Goal: Transaction & Acquisition: Purchase product/service

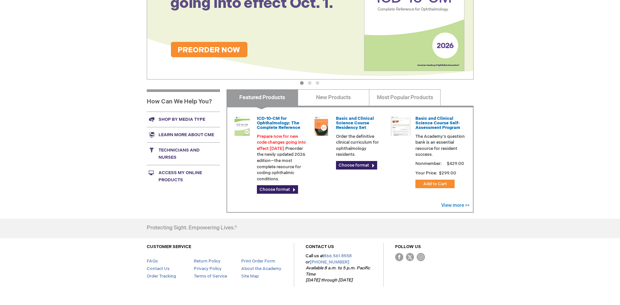
scroll to position [129, 0]
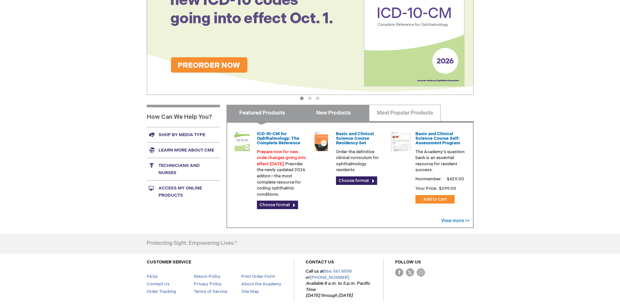
click at [340, 111] on link "New Products" at bounding box center [334, 113] width 72 height 16
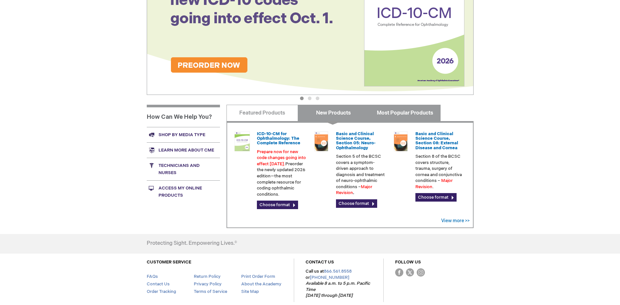
click at [393, 113] on link "Most Popular Products" at bounding box center [405, 113] width 72 height 16
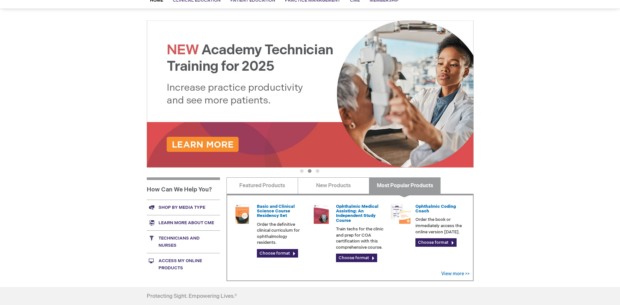
scroll to position [65, 0]
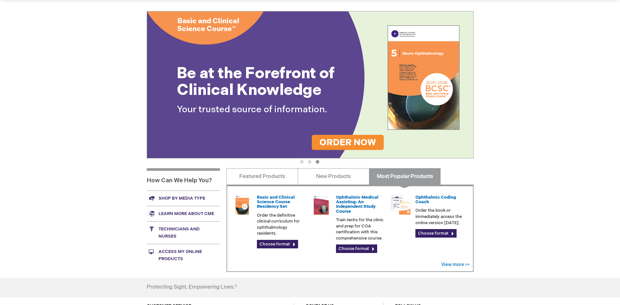
click at [179, 255] on link "Access My Online Products" at bounding box center [183, 255] width 73 height 23
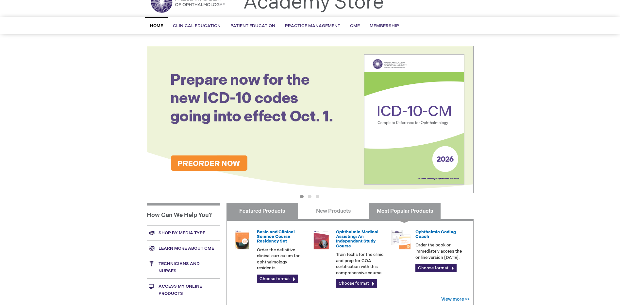
scroll to position [0, 0]
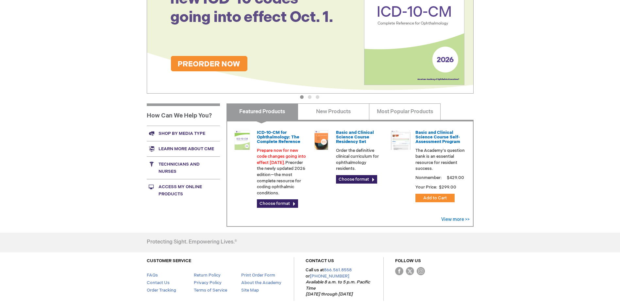
scroll to position [131, 0]
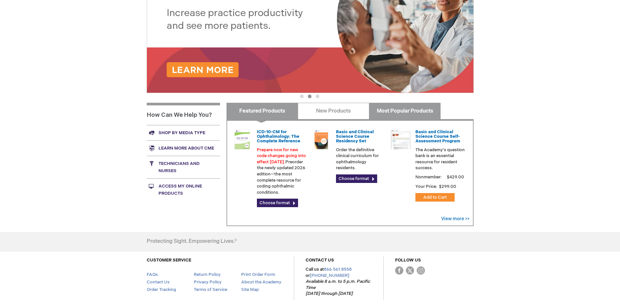
click at [395, 108] on link "Most Popular Products" at bounding box center [405, 111] width 72 height 16
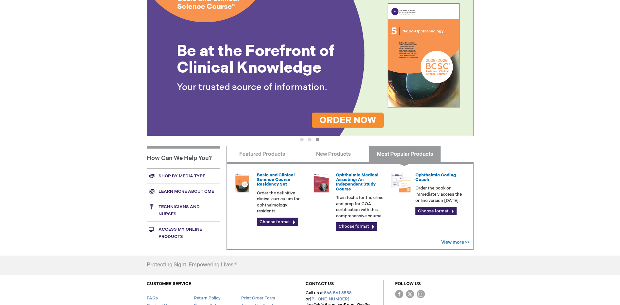
scroll to position [0, 0]
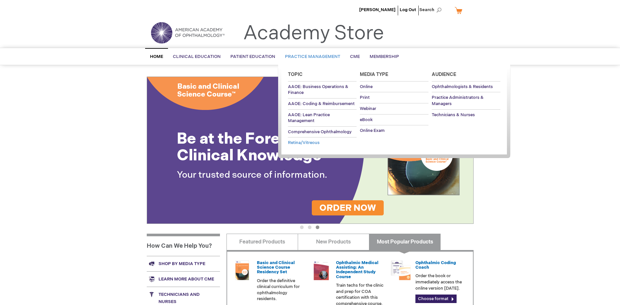
click at [301, 141] on span "Retina/Vitreous" at bounding box center [304, 142] width 32 height 5
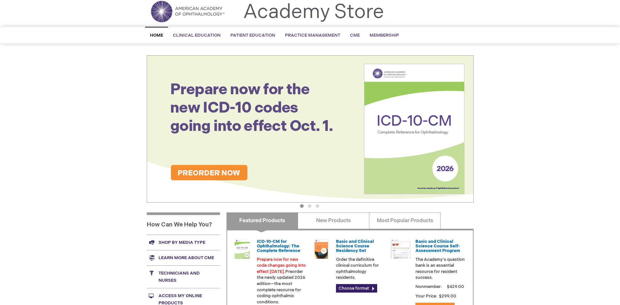
scroll to position [33, 0]
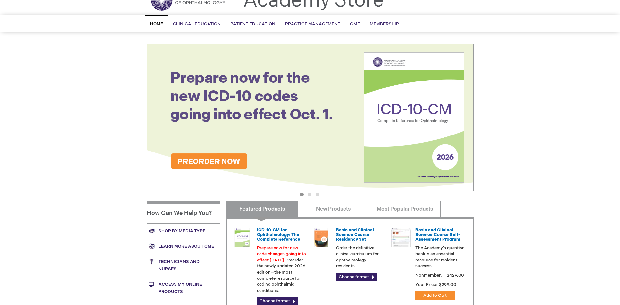
click at [169, 230] on link "Shop by media type" at bounding box center [183, 230] width 73 height 15
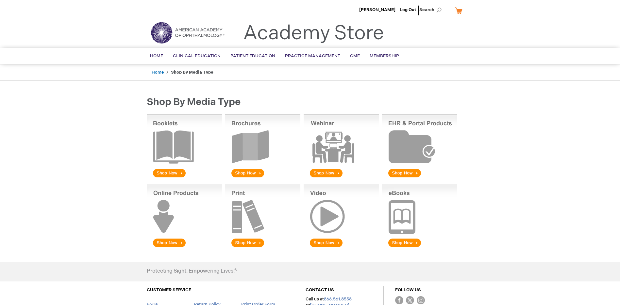
click at [336, 149] on img at bounding box center [341, 146] width 75 height 64
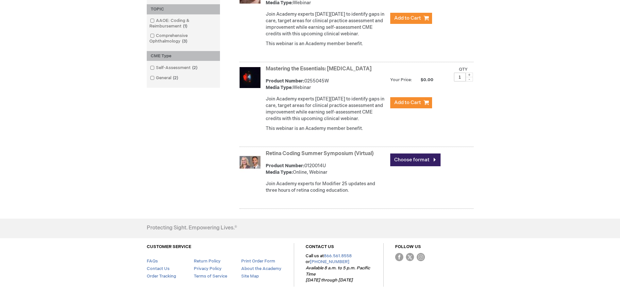
scroll to position [360, 0]
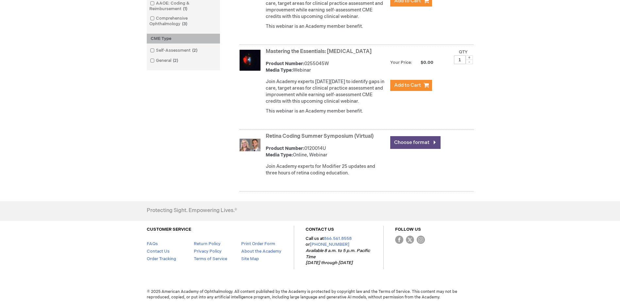
click at [410, 149] on link "Choose format" at bounding box center [415, 142] width 50 height 13
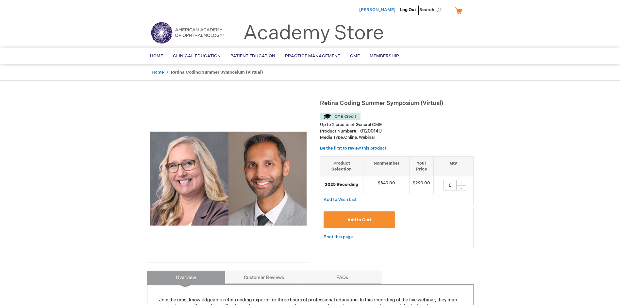
click at [381, 11] on span "[PERSON_NAME]" at bounding box center [377, 9] width 36 height 5
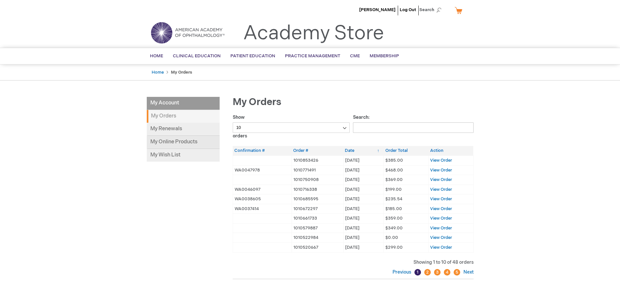
click at [174, 144] on link "My Online Products" at bounding box center [183, 142] width 73 height 13
